Goal: Information Seeking & Learning: Learn about a topic

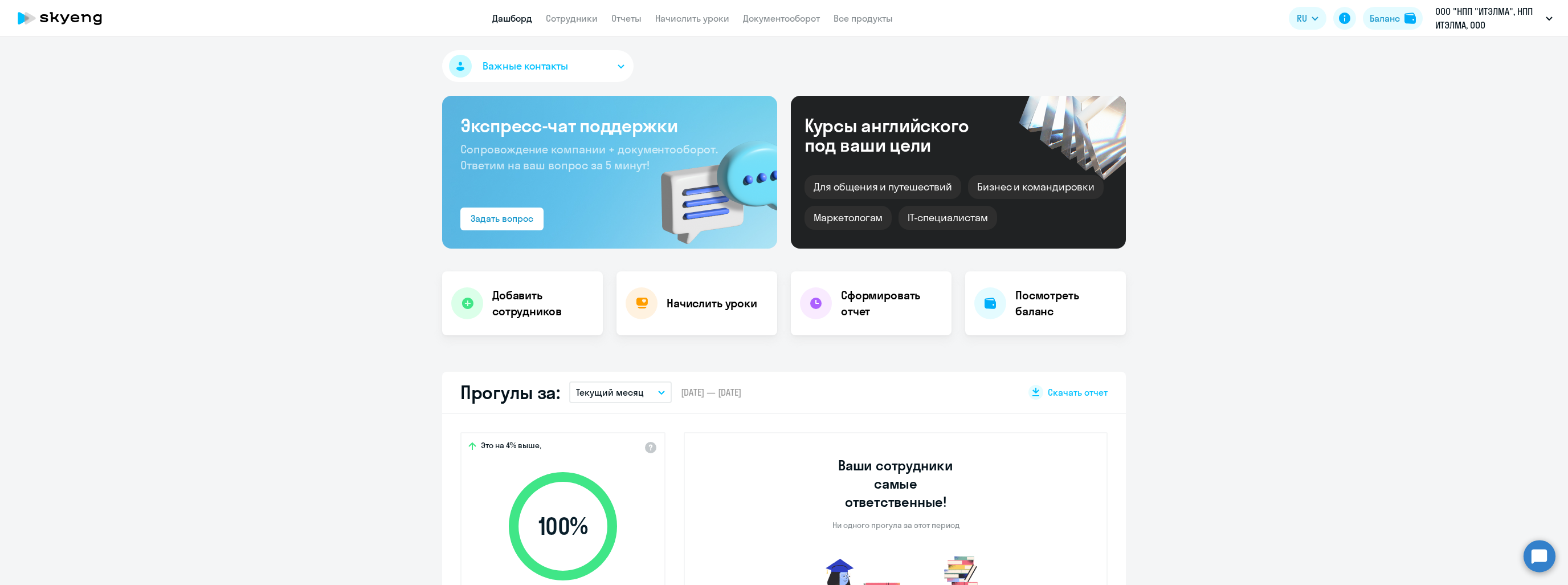
select select "30"
click at [573, 24] on link "Сотрудники" at bounding box center [572, 18] width 52 height 12
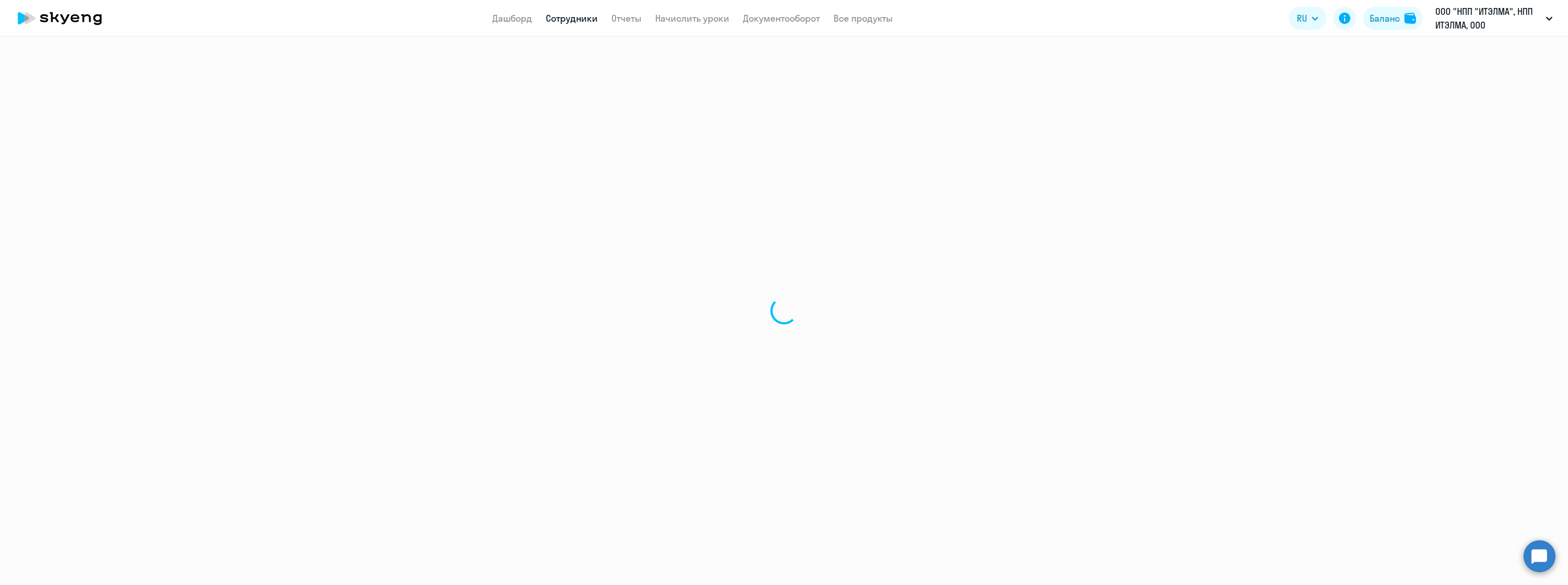
select select "30"
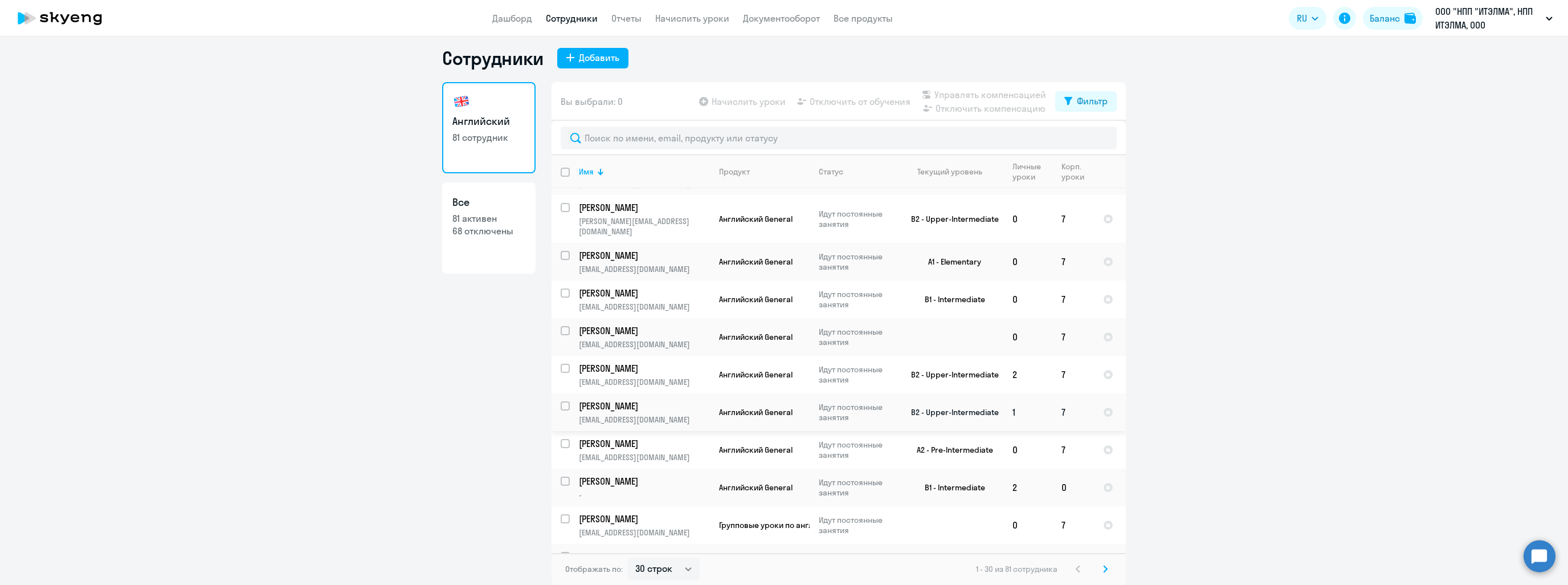
scroll to position [770, 0]
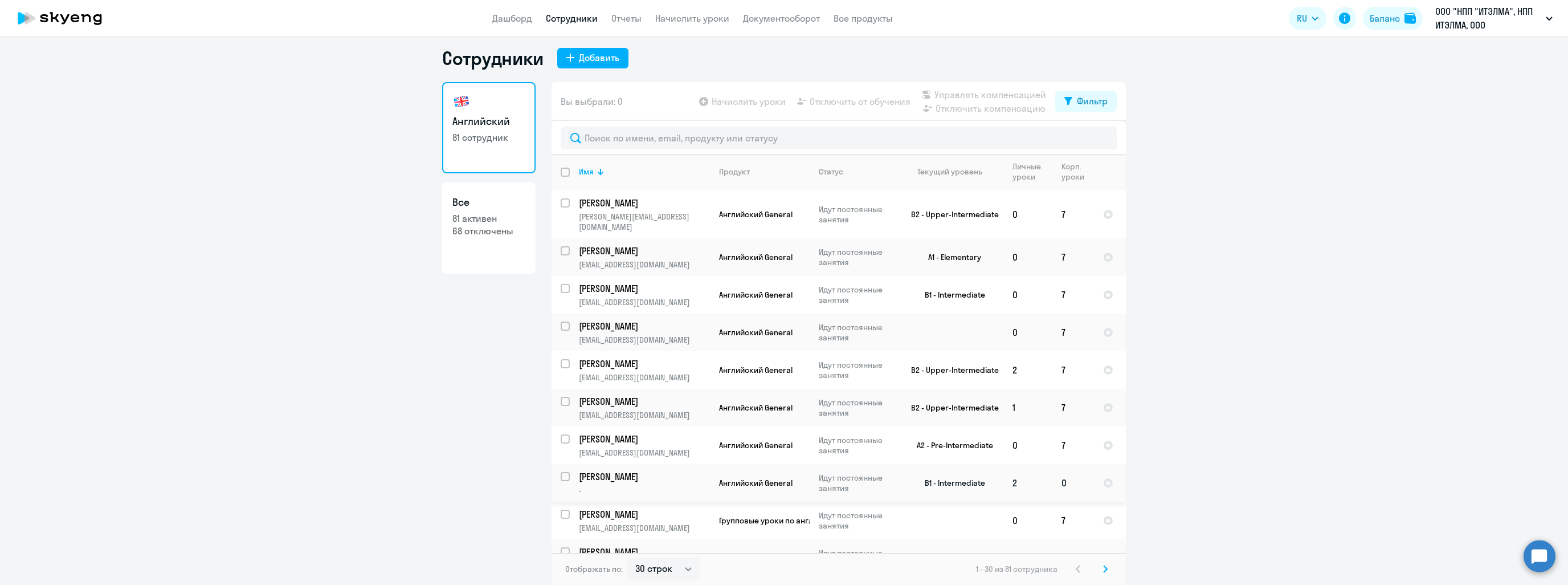
click at [625, 470] on p "Петрова Алеся" at bounding box center [643, 476] width 128 height 13
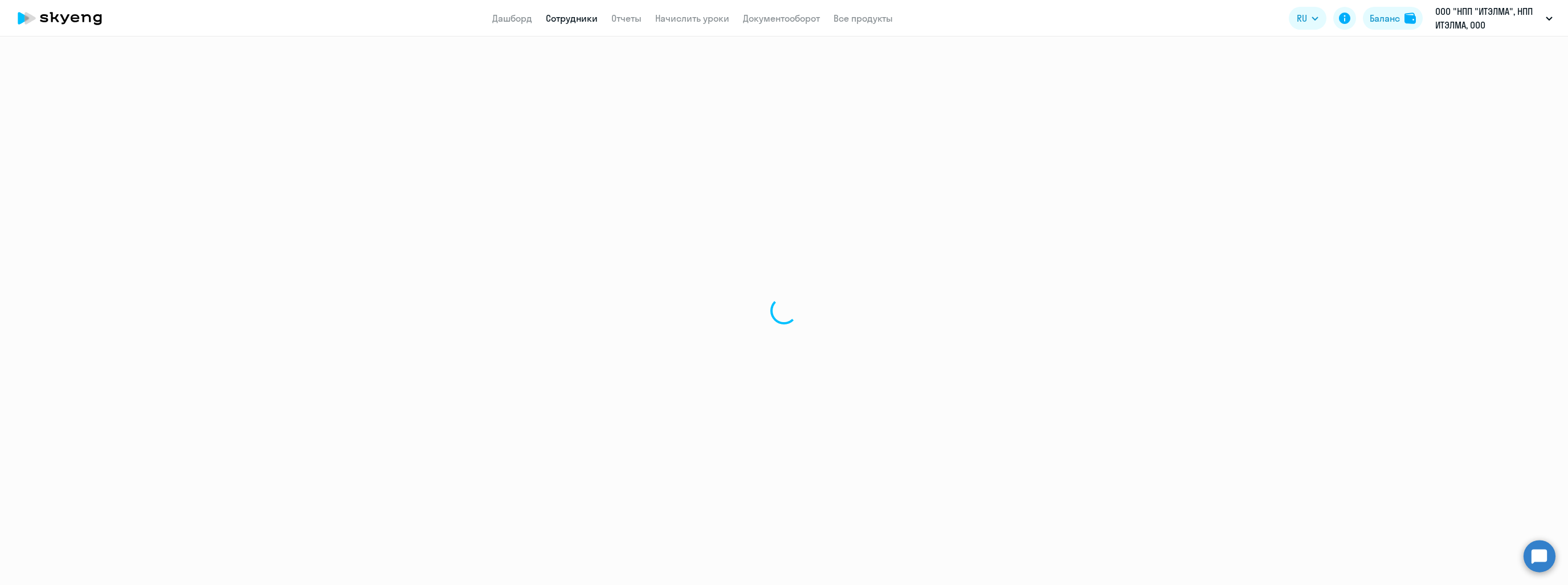
select select "english"
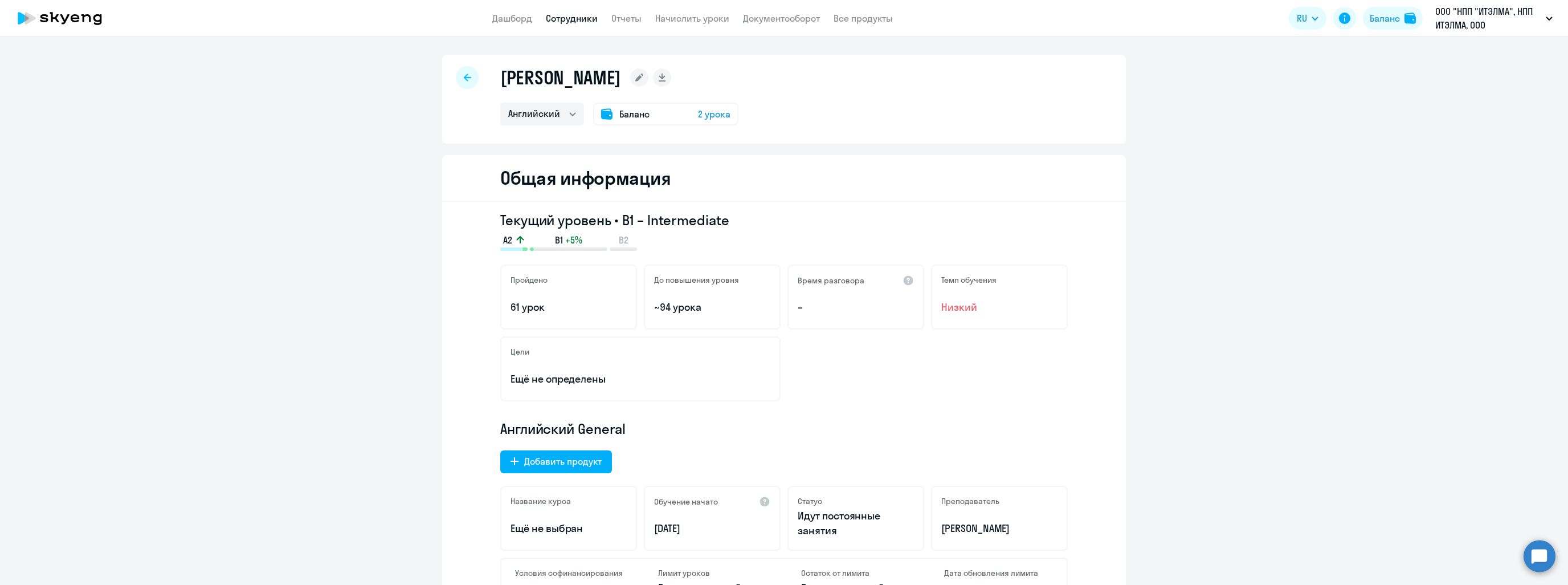
click at [469, 81] on div at bounding box center [467, 77] width 23 height 23
select select "30"
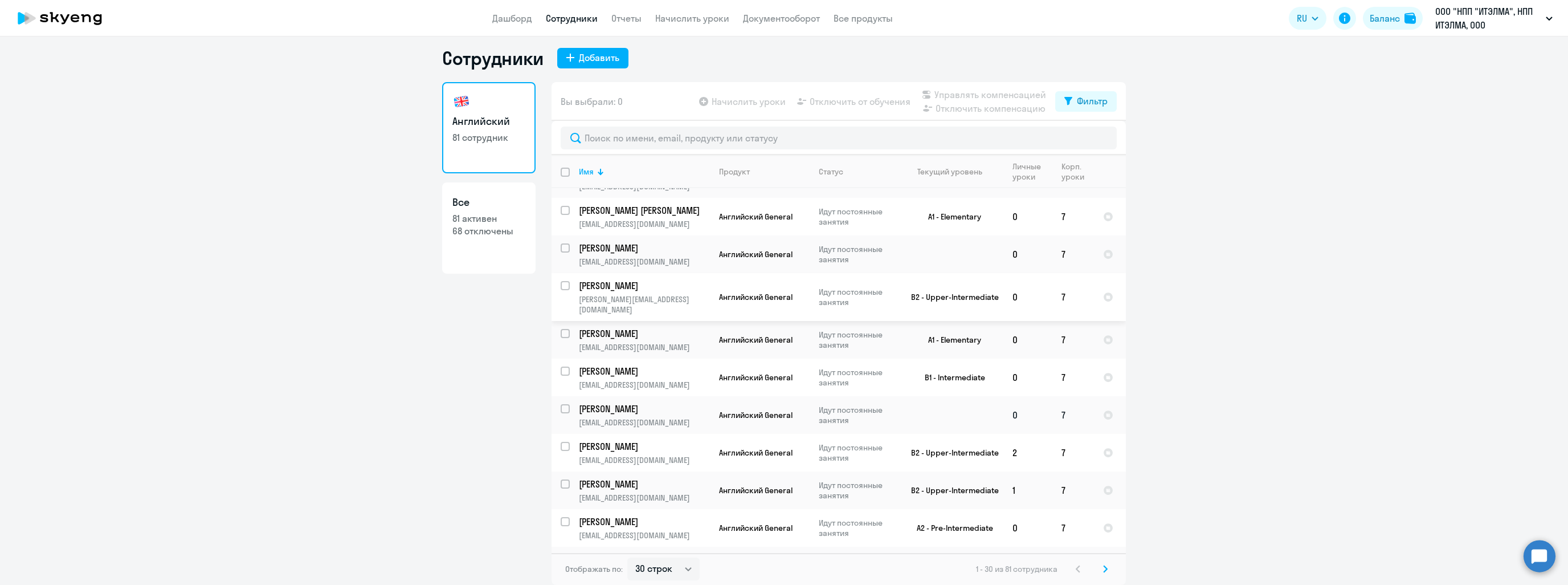
scroll to position [770, 0]
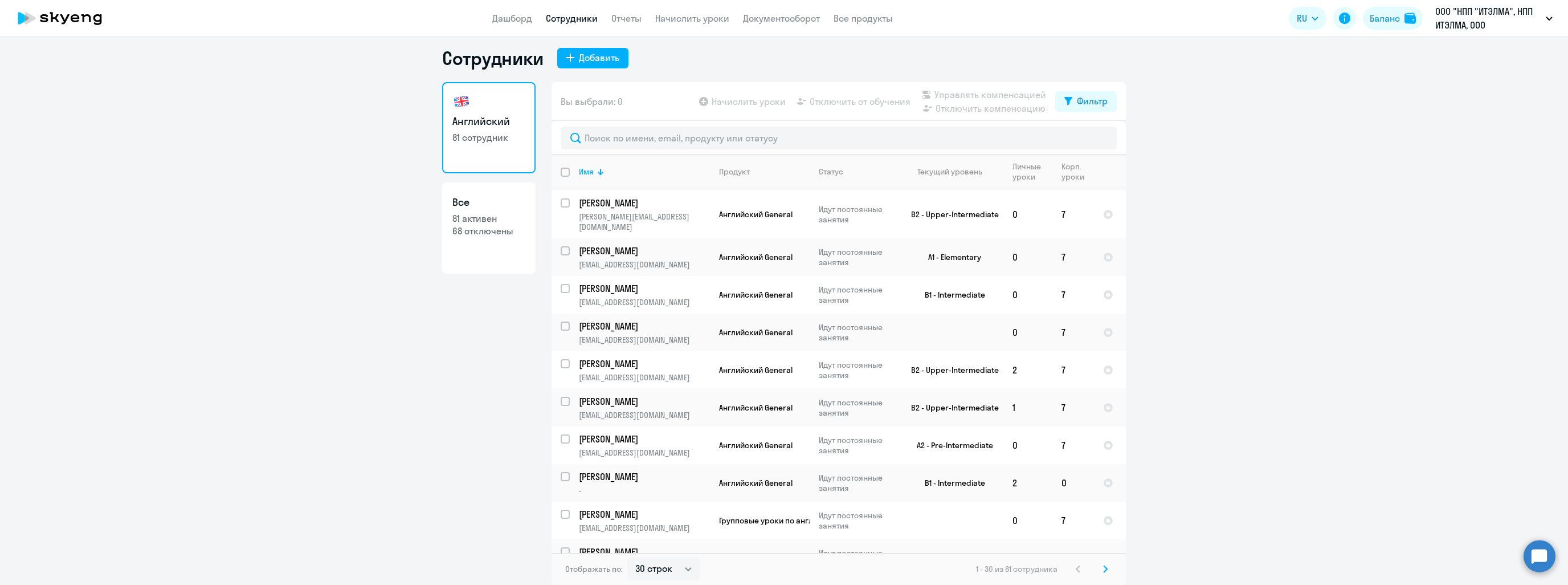
click at [1105, 564] on svg-icon at bounding box center [1105, 568] width 13 height 13
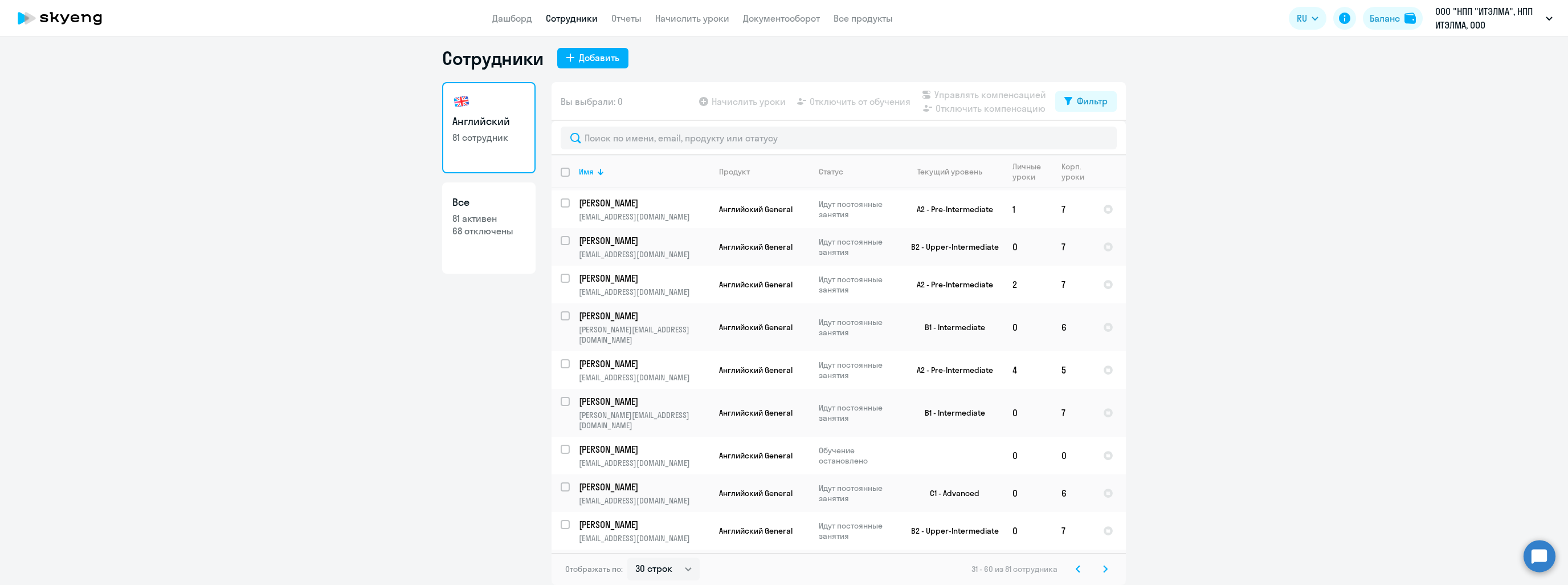
click at [1076, 571] on icon at bounding box center [1078, 569] width 4 height 8
